Goal: Transaction & Acquisition: Purchase product/service

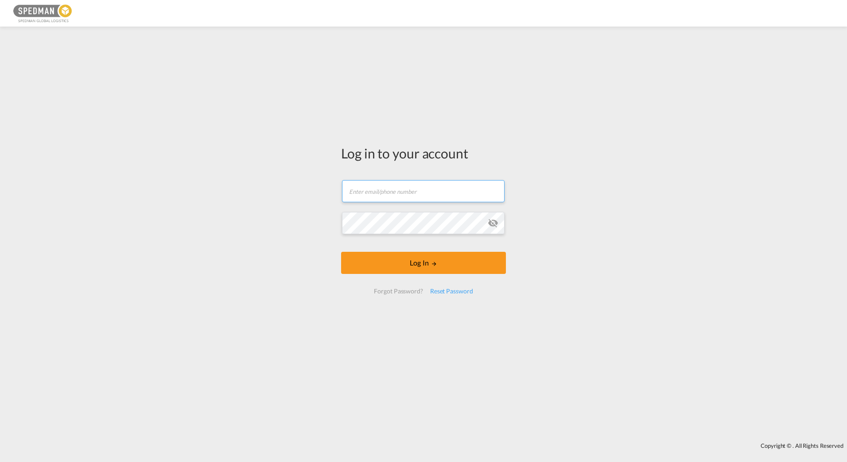
type input "[PERSON_NAME][EMAIL_ADDRESS][DOMAIN_NAME]"
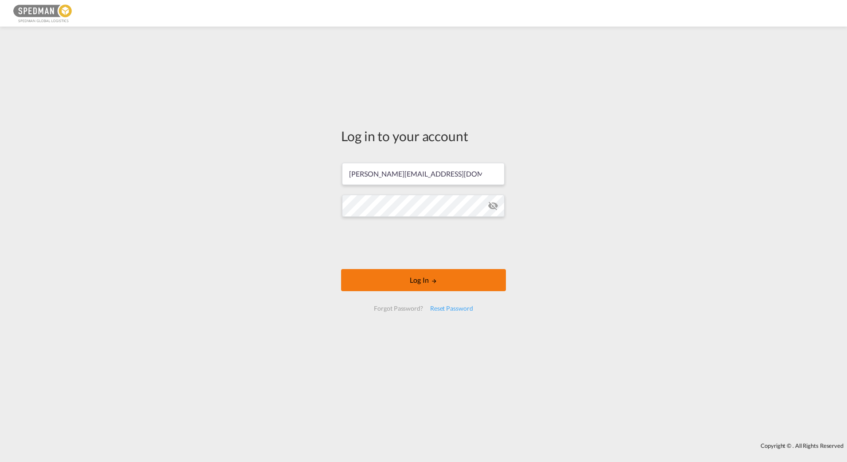
click at [446, 280] on button "Log In" at bounding box center [423, 280] width 165 height 22
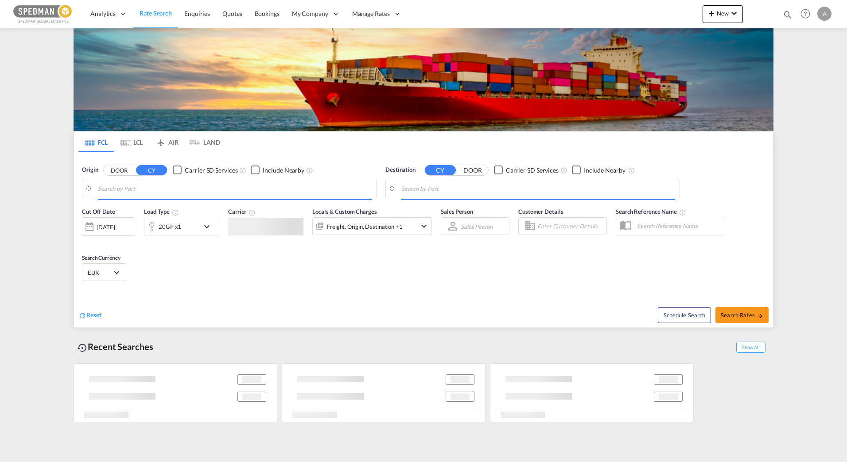
type input "Sodertalje, SESOE"
type input "[GEOGRAPHIC_DATA], [GEOGRAPHIC_DATA], USDAL"
